Goal: Task Accomplishment & Management: Manage account settings

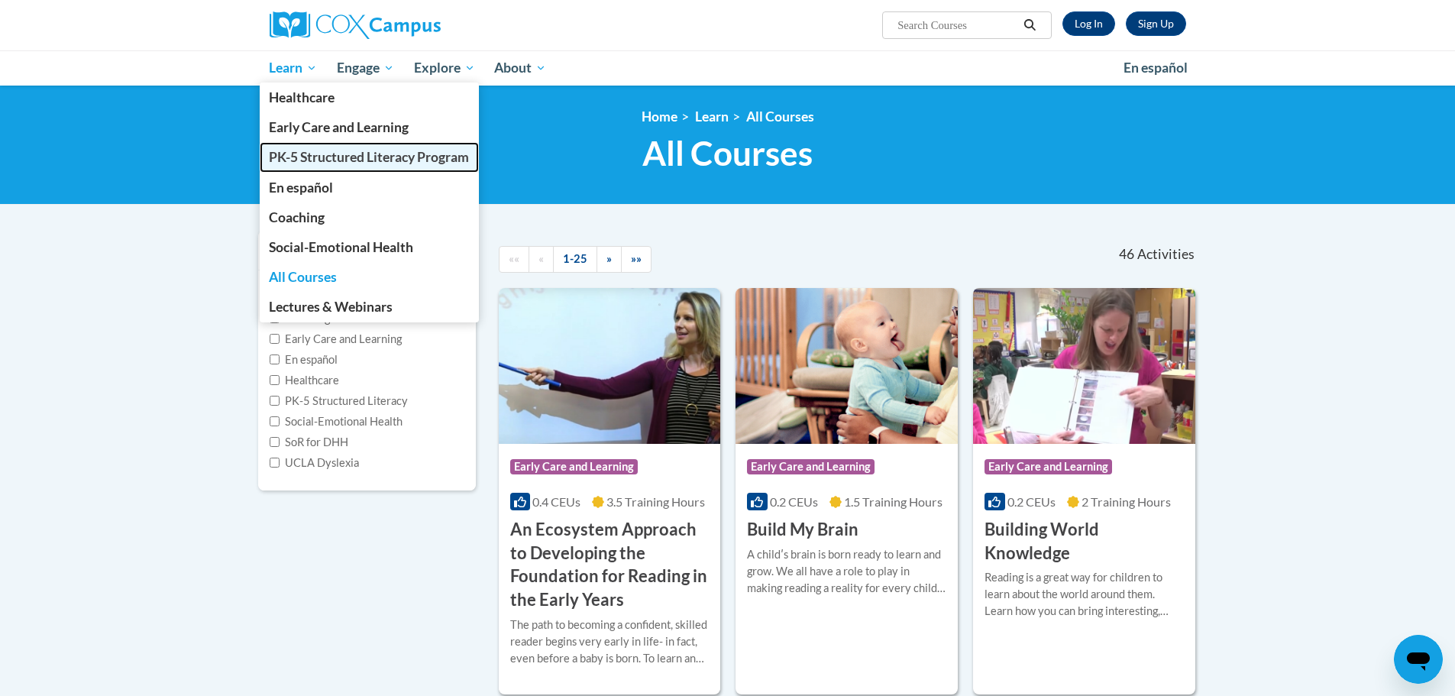
click at [329, 167] on link "PK-5 Structured Literacy Program" at bounding box center [370, 157] width 220 height 30
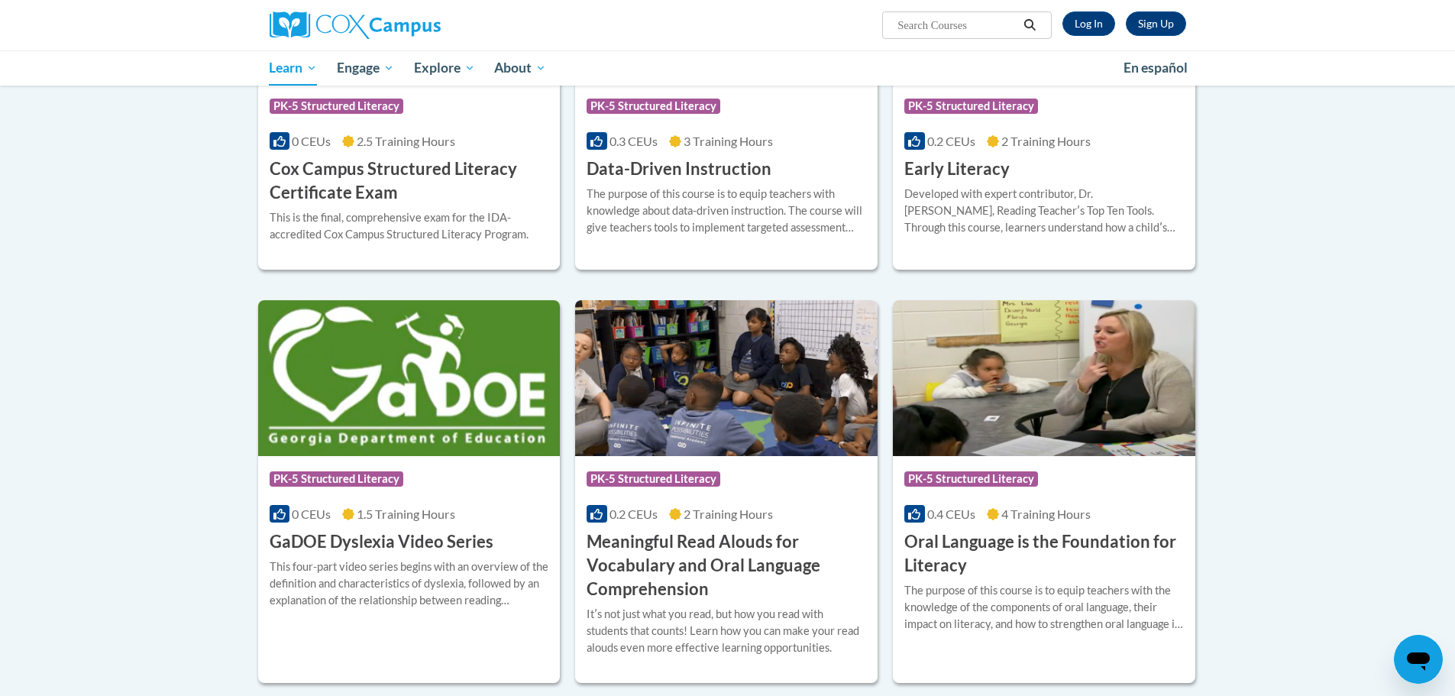
scroll to position [688, 0]
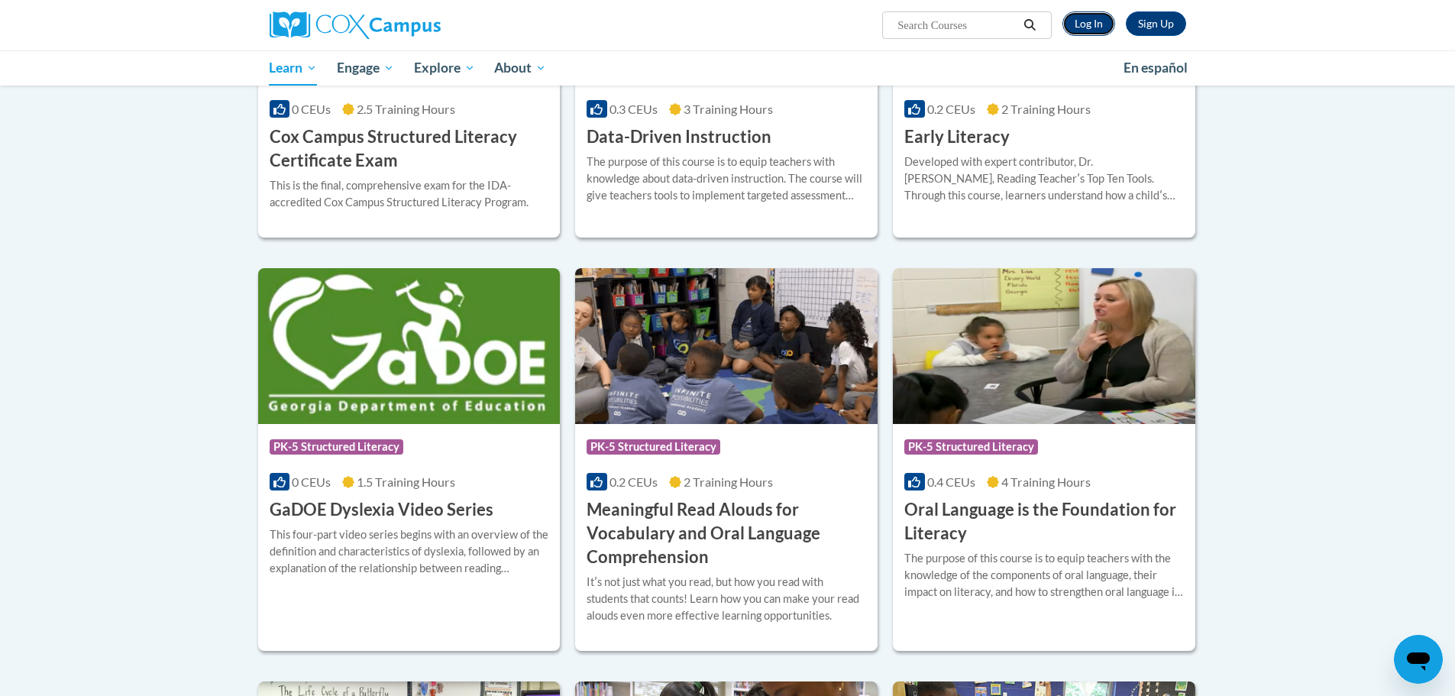
click at [1096, 28] on link "Log In" at bounding box center [1089, 23] width 53 height 24
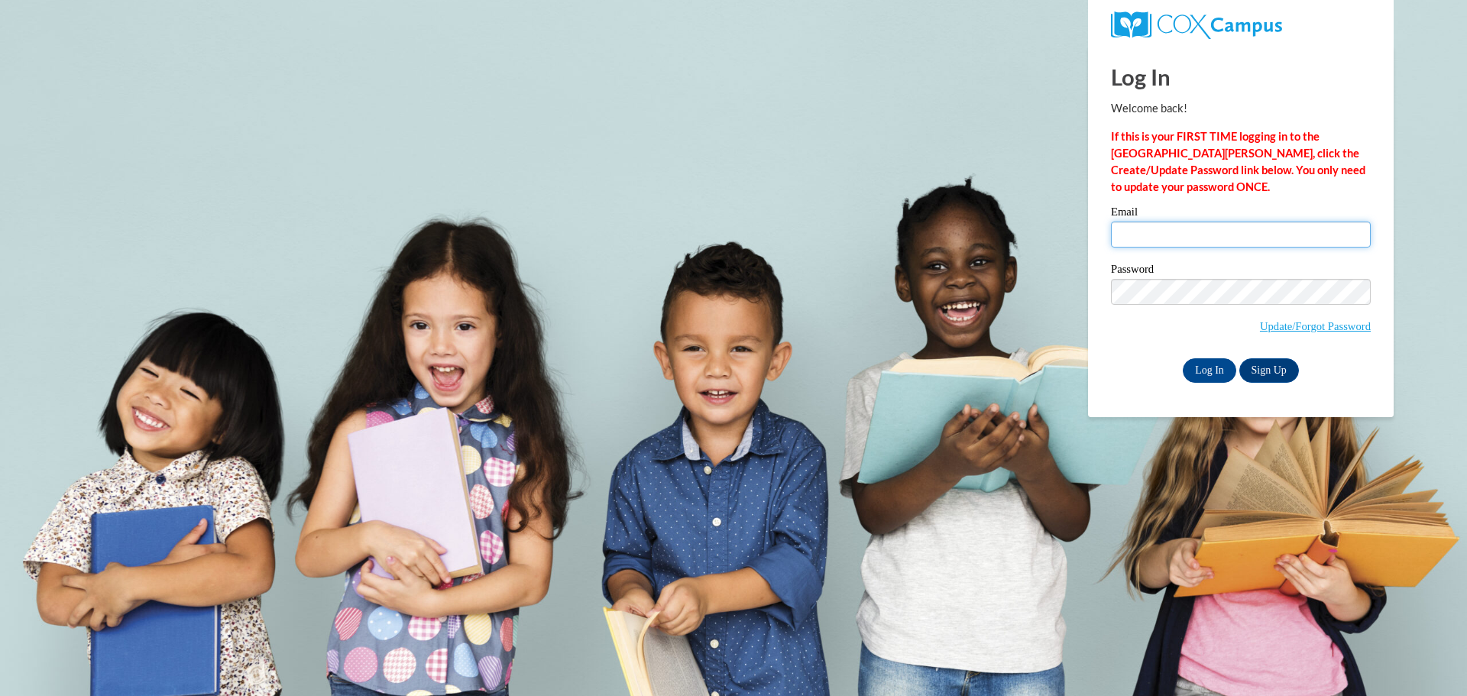
click at [1176, 238] on input "Email" at bounding box center [1241, 235] width 260 height 26
type input "janna.engelhardt@ruralvirtual.org"
click at [1209, 365] on input "Log In" at bounding box center [1209, 370] width 53 height 24
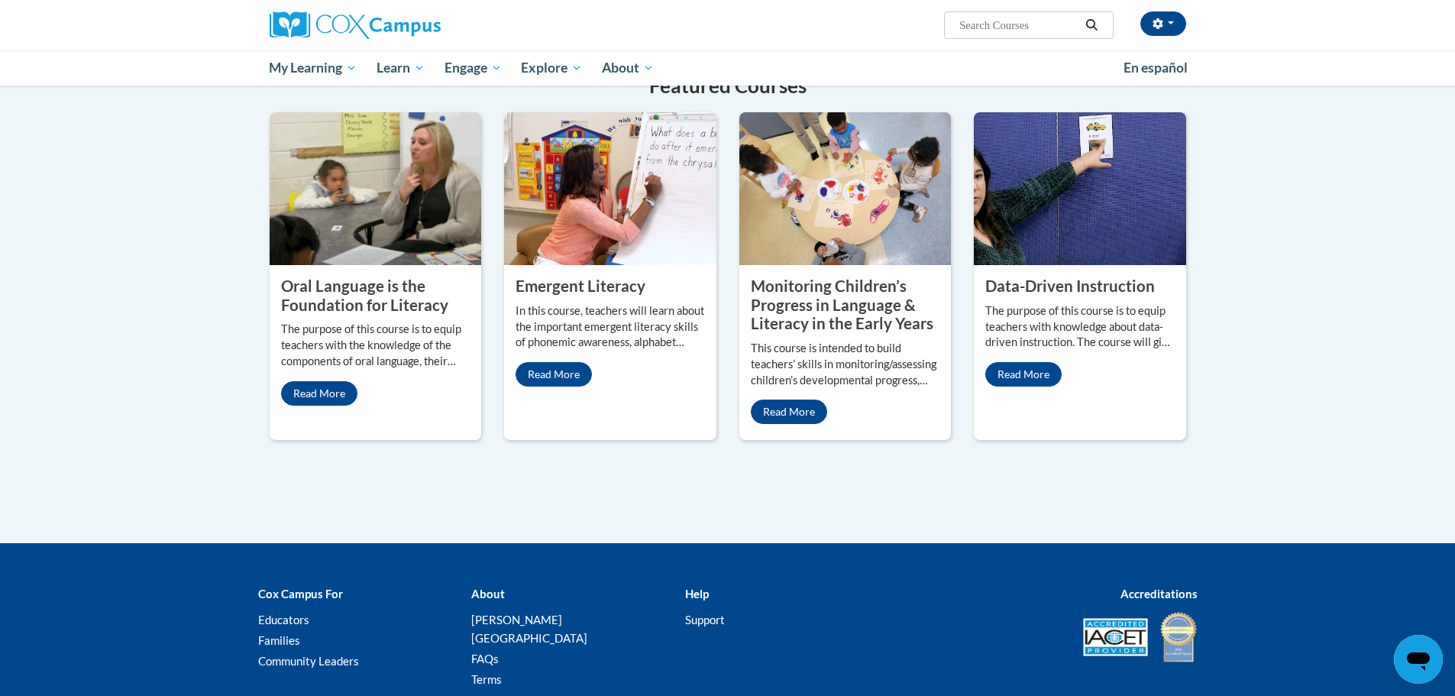
scroll to position [1306, 0]
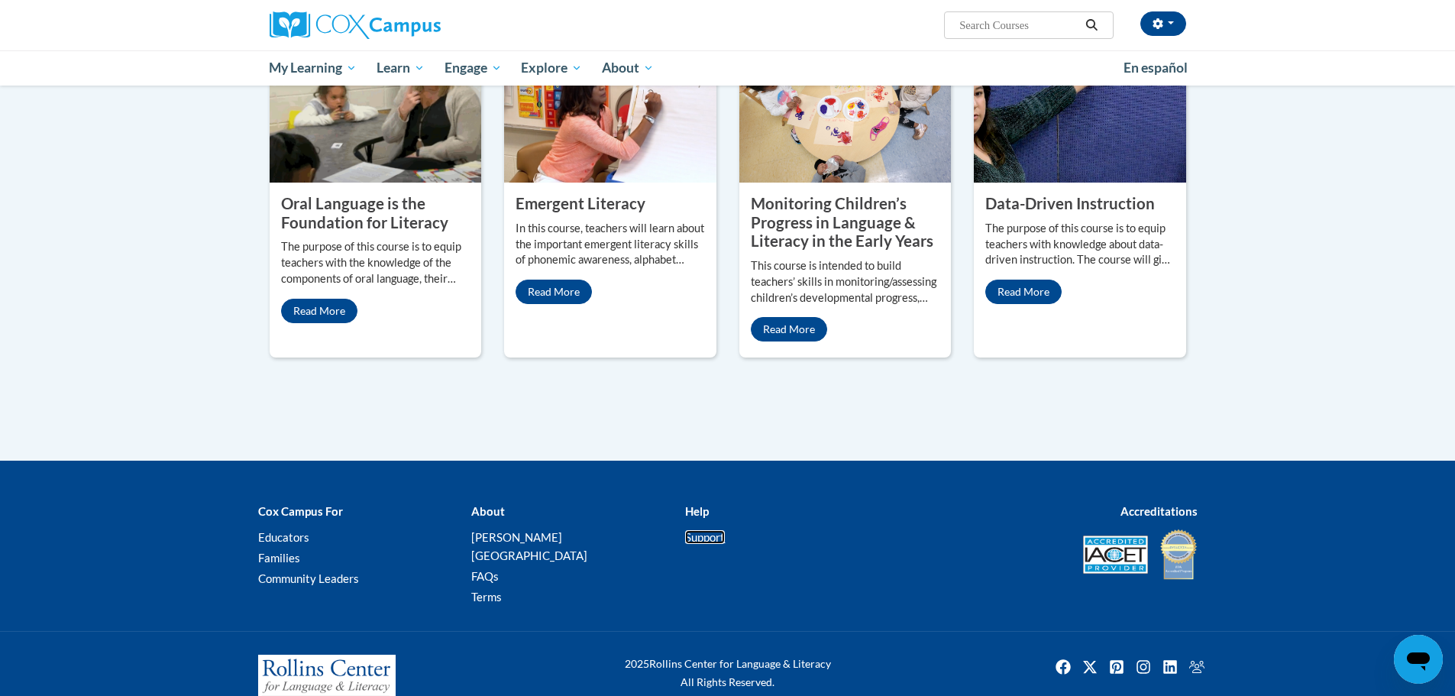
click at [707, 530] on link "Support" at bounding box center [705, 537] width 40 height 14
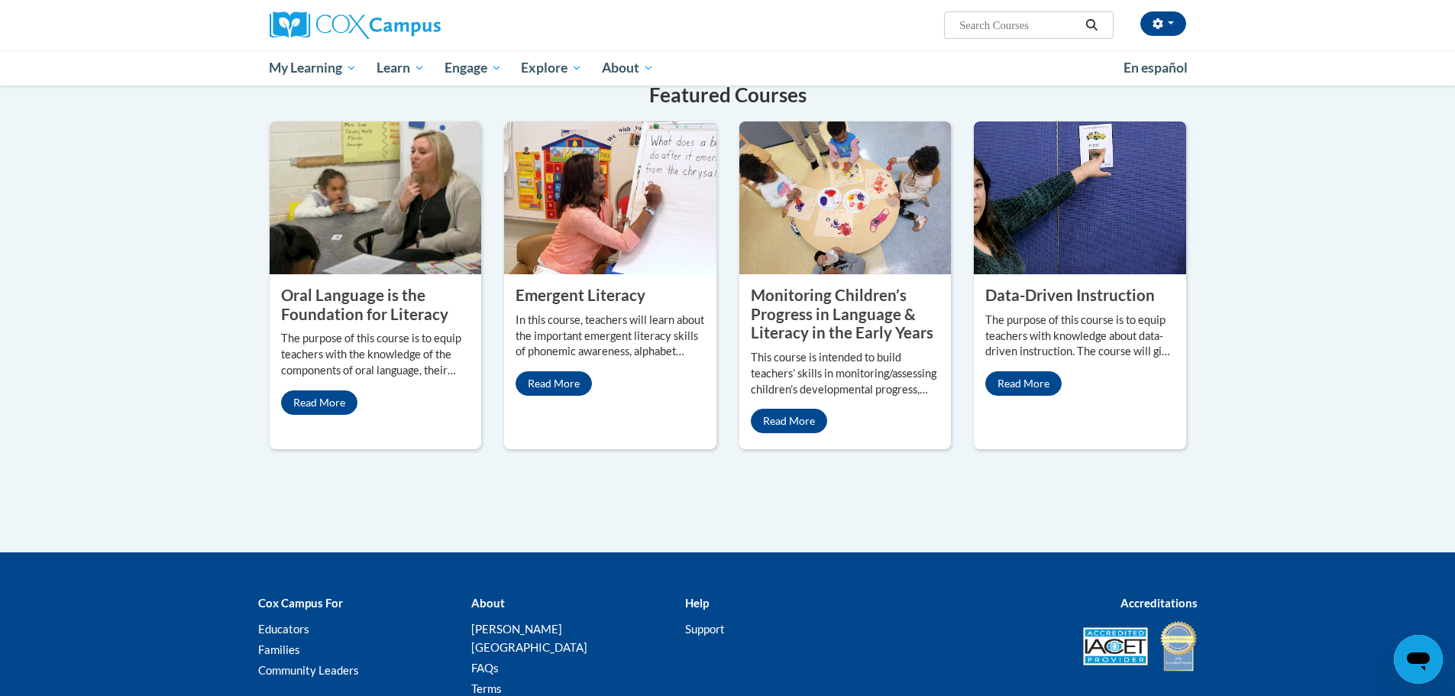
scroll to position [1230, 0]
